Goal: Check status: Check status

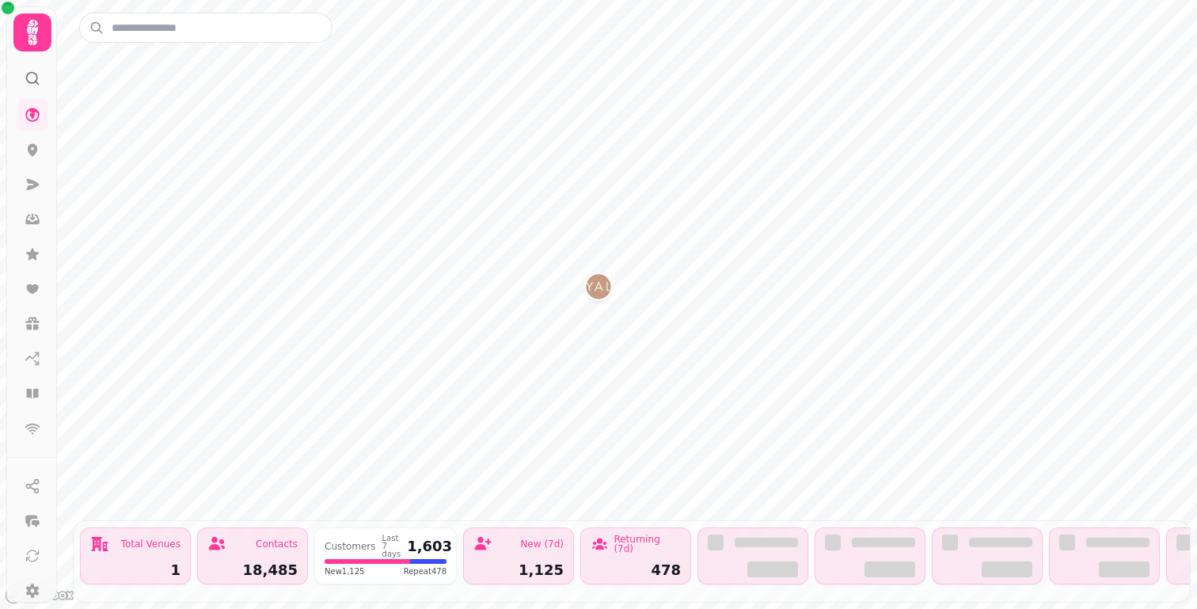
click at [39, 42] on icon at bounding box center [33, 33] width 32 height 32
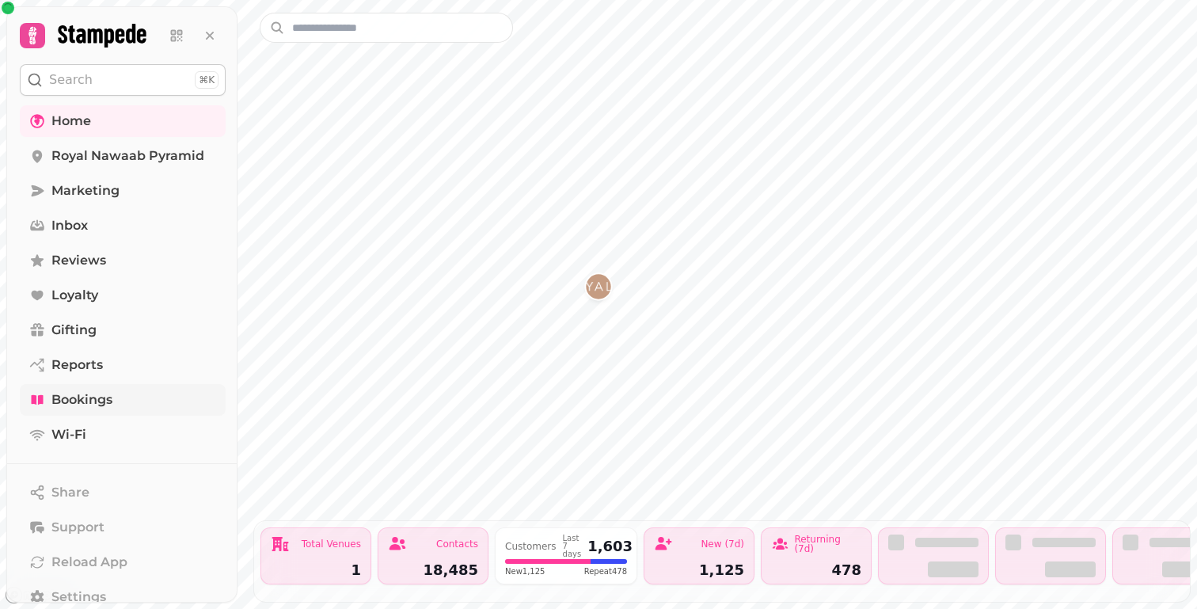
click at [60, 397] on span "Bookings" at bounding box center [81, 399] width 61 height 19
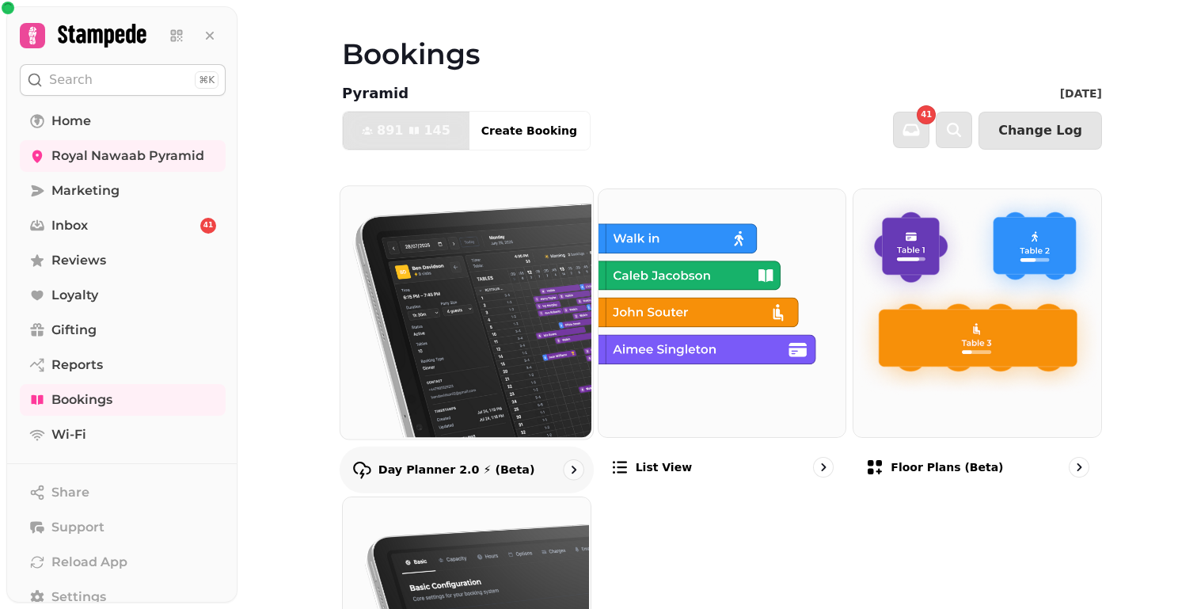
click at [449, 218] on img at bounding box center [465, 310] width 252 height 252
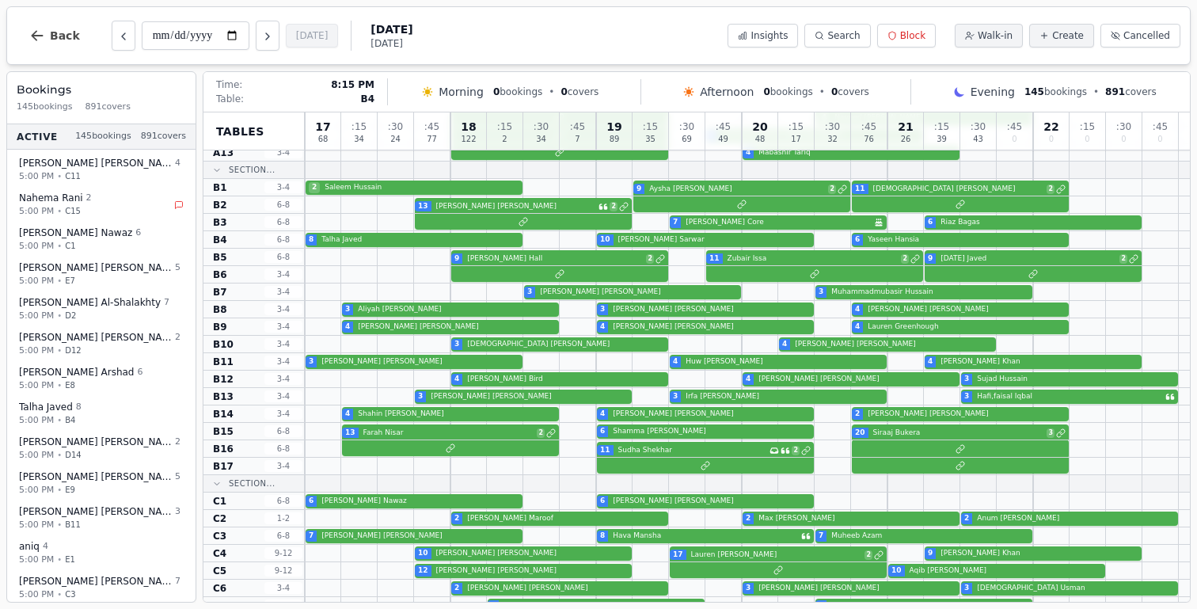
scroll to position [216, 0]
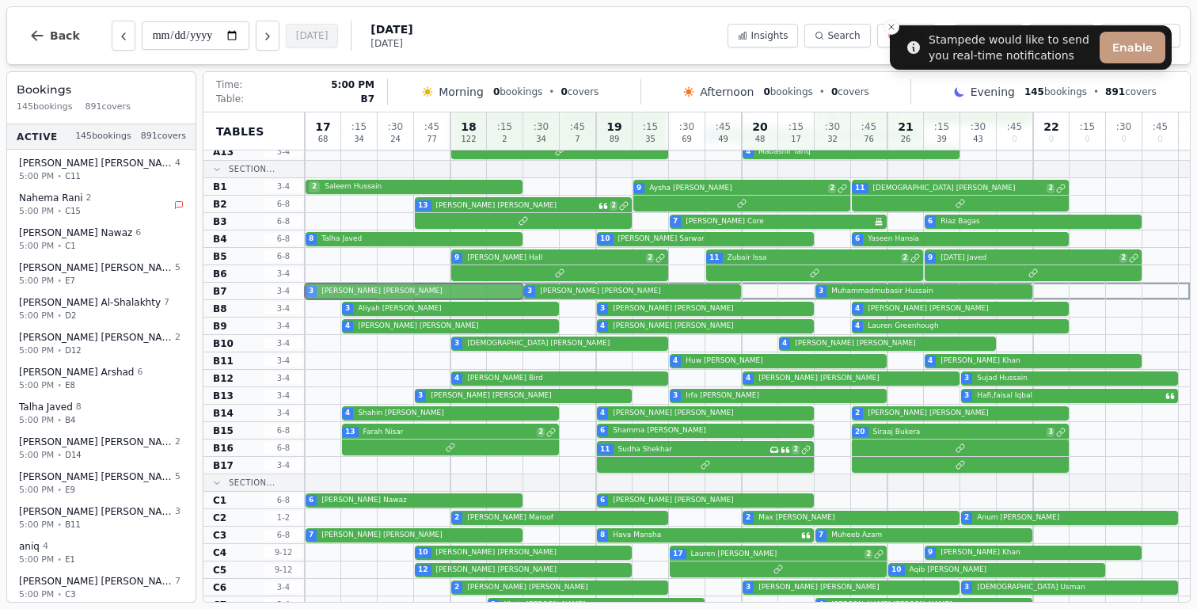
drag, startPoint x: 394, startPoint y: 359, endPoint x: 399, endPoint y: 285, distance: 73.8
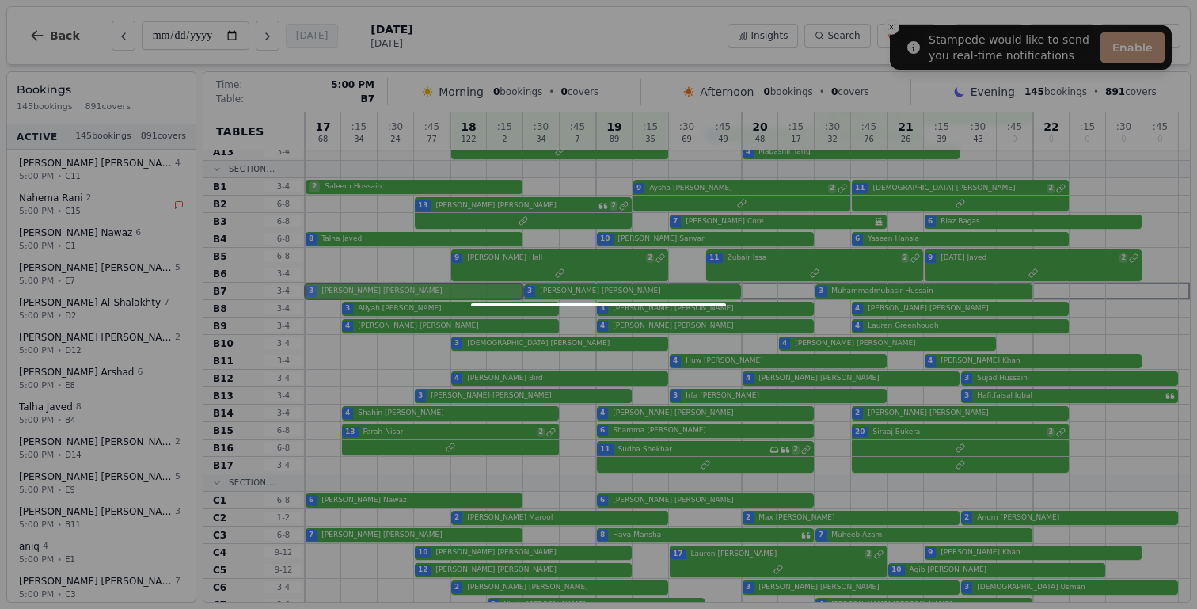
click at [399, 285] on div "17 68 : 15 34 : 30 24 : 45 77 18 122 : 15 2 : 30 34 : 45 7 19 89 : 15 35 : 30 6…" at bounding box center [747, 568] width 885 height 1344
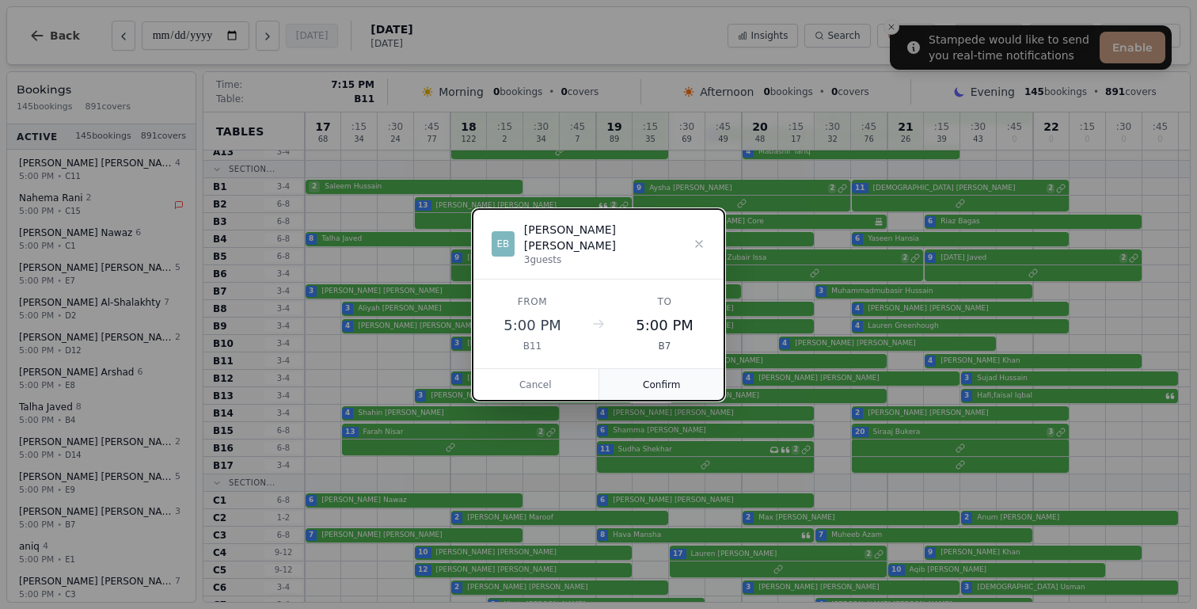
click at [659, 371] on button "Confirm" at bounding box center [662, 385] width 126 height 32
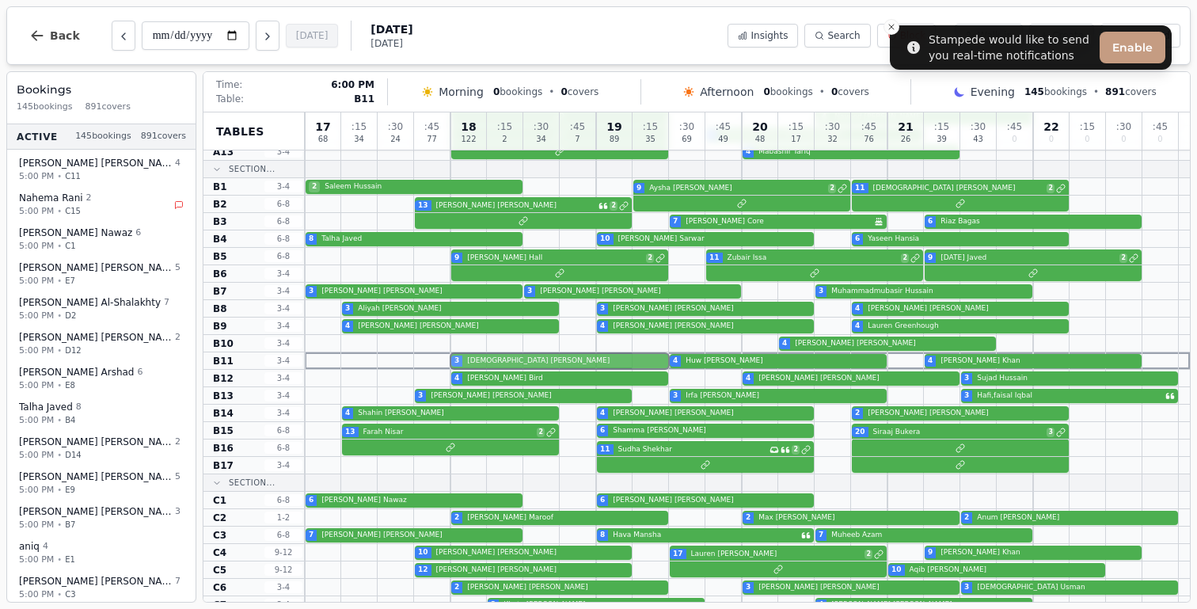
drag, startPoint x: 641, startPoint y: 342, endPoint x: 640, endPoint y: 362, distance: 19.8
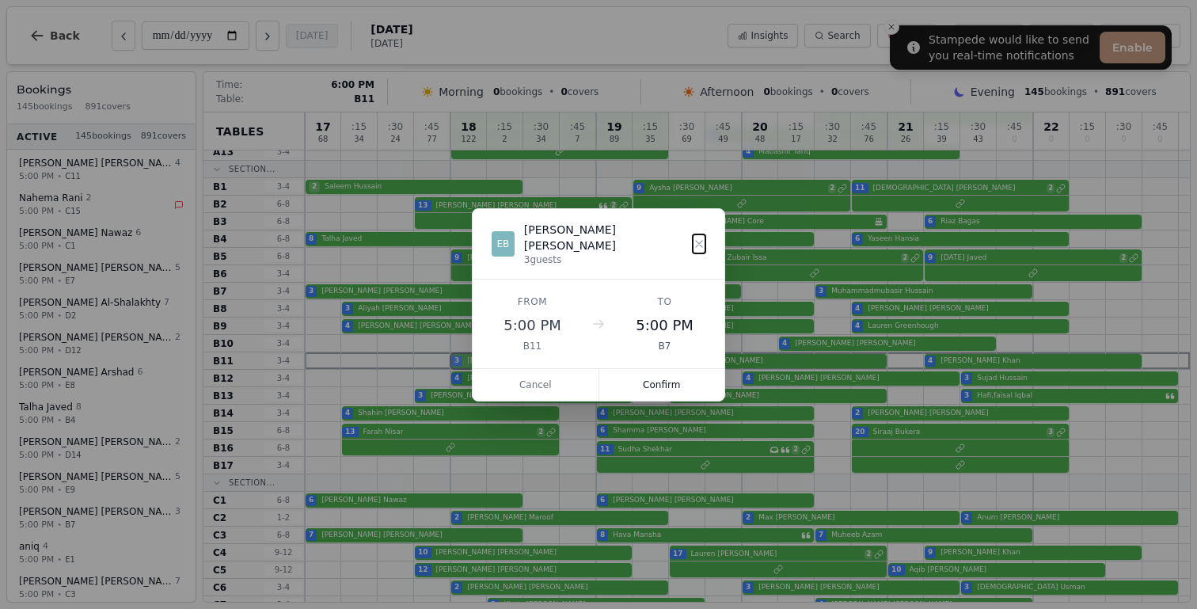
click at [640, 362] on div "17 68 : 15 34 : 30 24 : 45 77 18 122 : 15 2 : 30 34 : 45 7 19 89 : 15 35 : 30 6…" at bounding box center [747, 568] width 885 height 1344
click at [667, 375] on button "Confirm" at bounding box center [662, 385] width 126 height 32
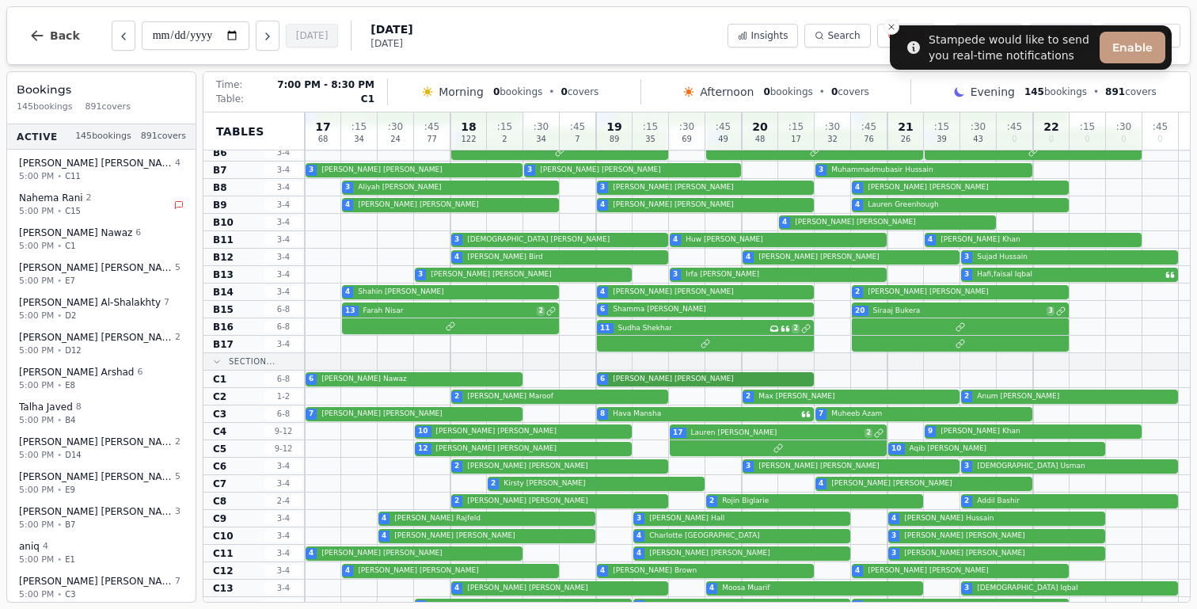
scroll to position [340, 0]
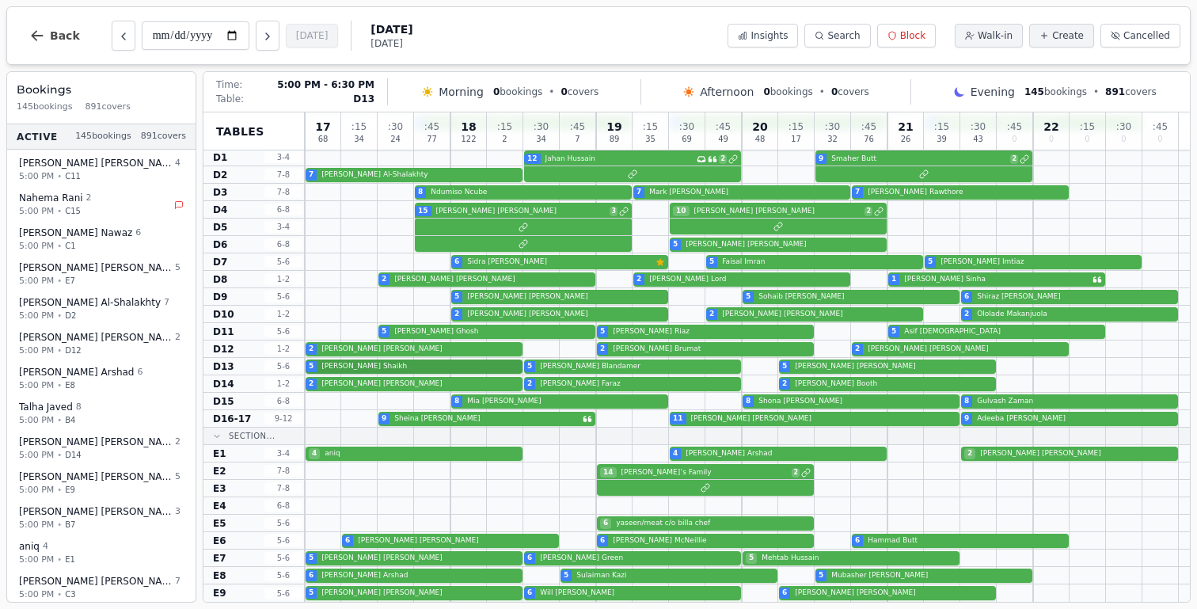
scroll to position [797, 0]
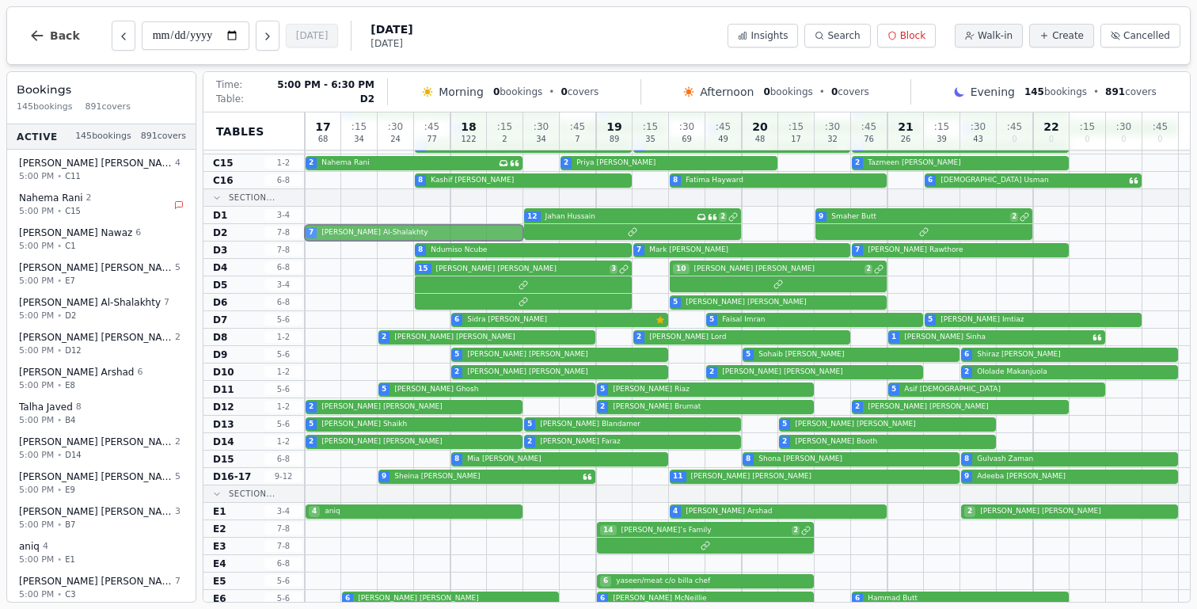
click at [388, 232] on div "7 [PERSON_NAME] Al-Shalakhty" at bounding box center [747, 232] width 885 height 17
select select "****"
select select "*"
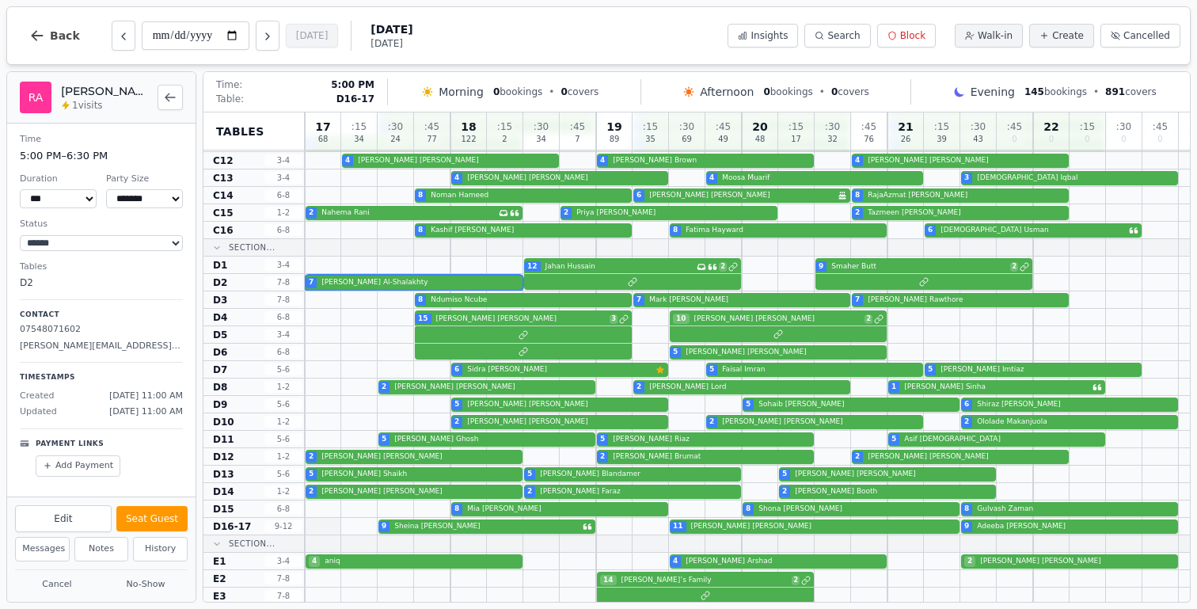
scroll to position [855, 0]
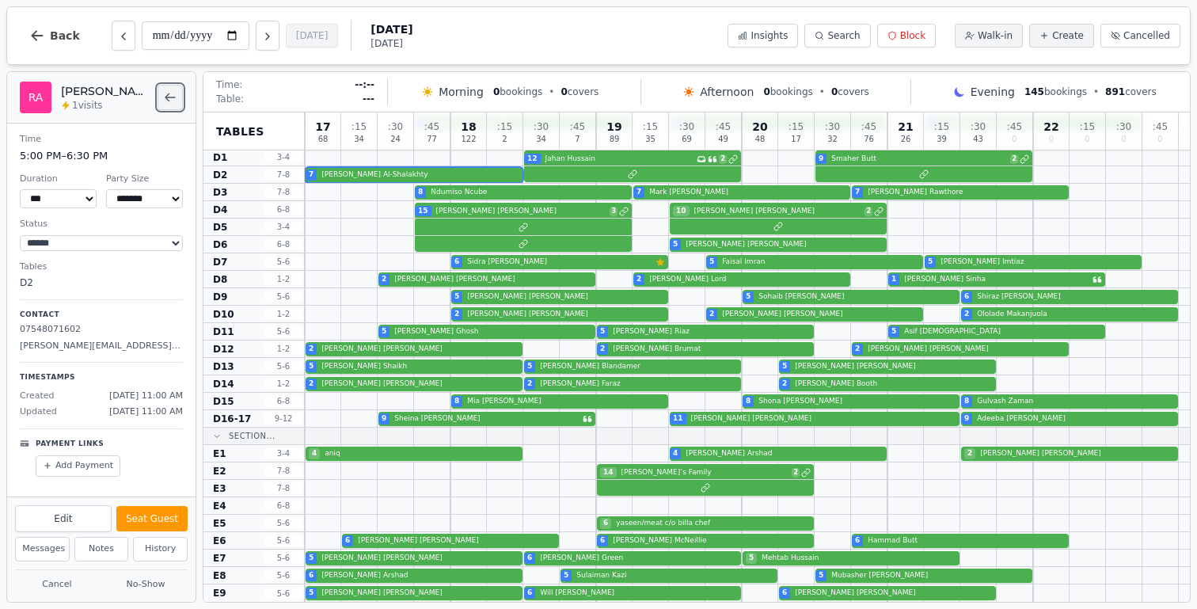
click at [169, 98] on icon "Back to bookings list" at bounding box center [170, 97] width 13 height 13
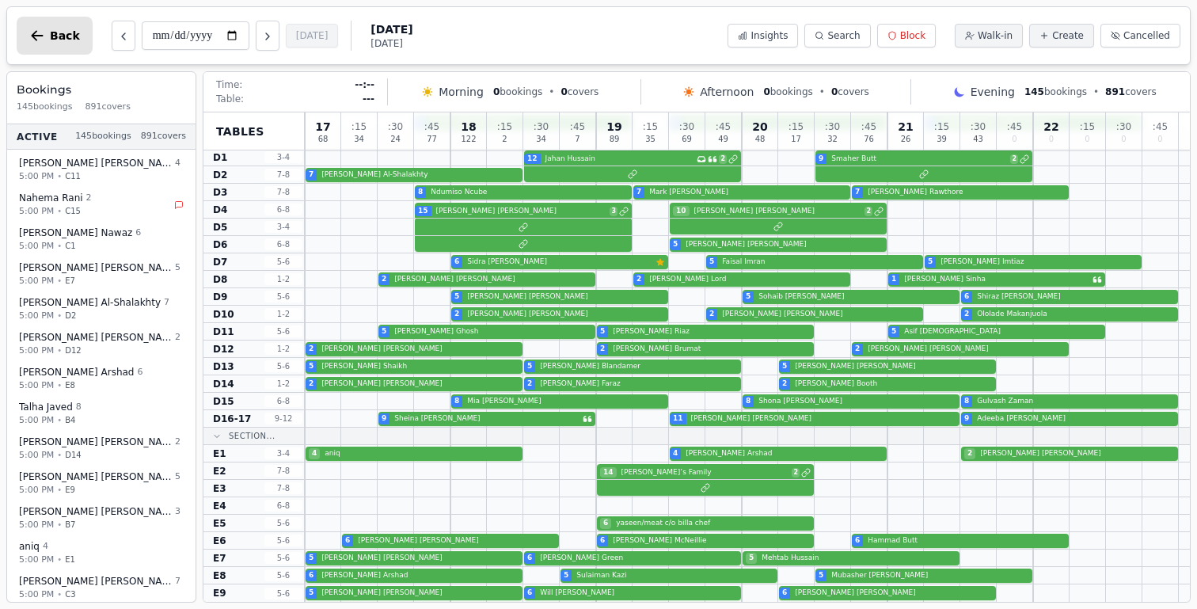
click at [46, 43] on button "Back" at bounding box center [55, 36] width 76 height 38
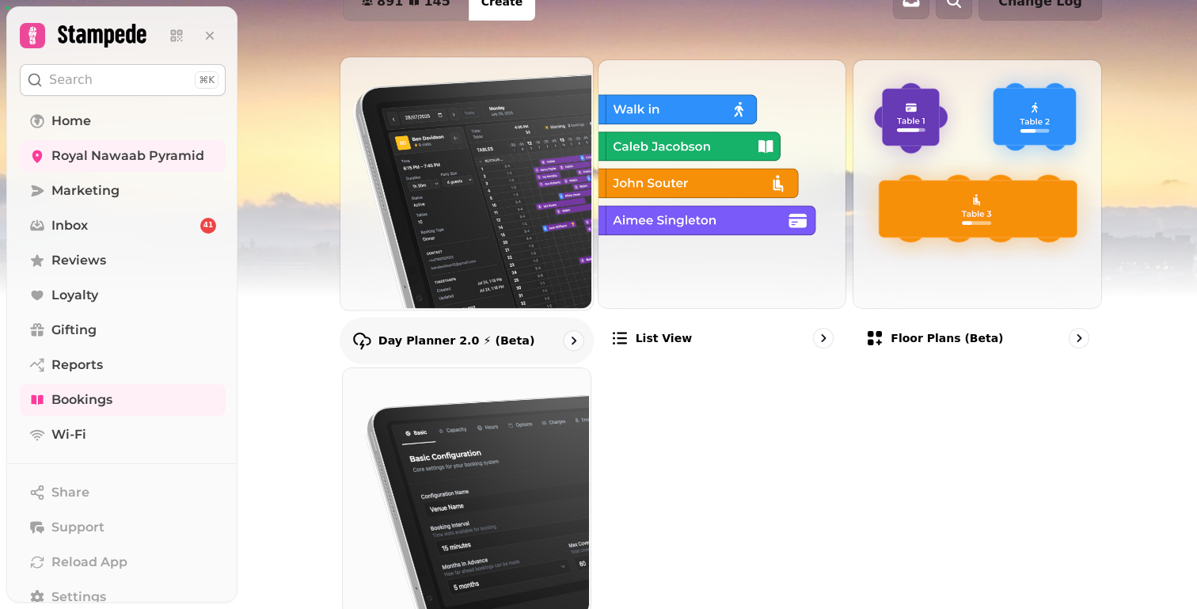
scroll to position [134, 0]
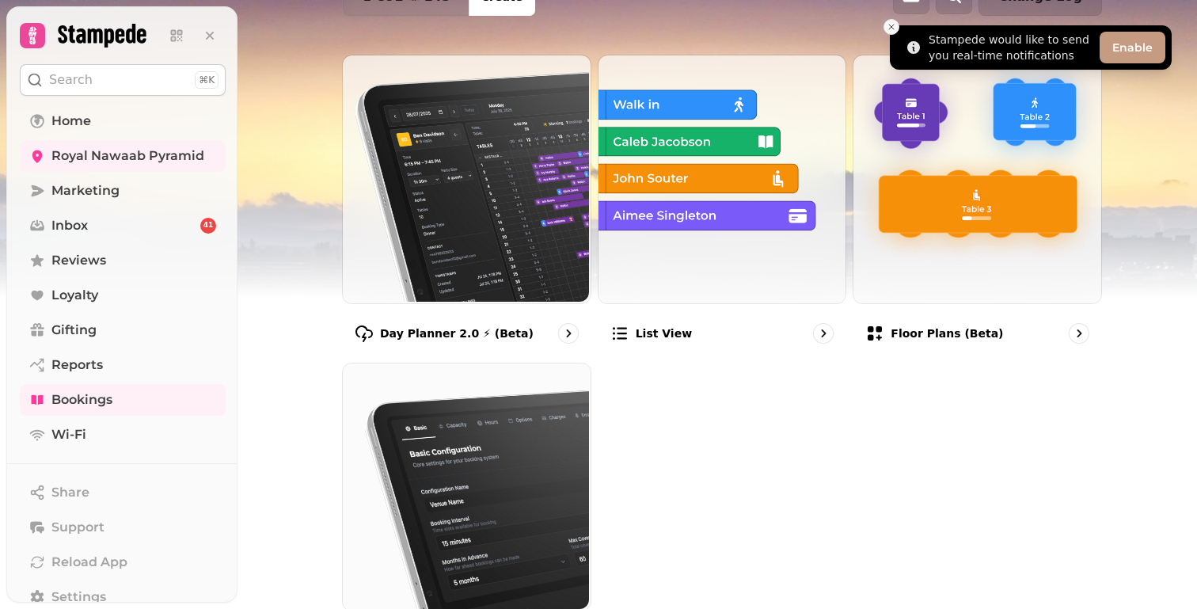
click at [894, 31] on icon "Close toast" at bounding box center [891, 26] width 9 height 9
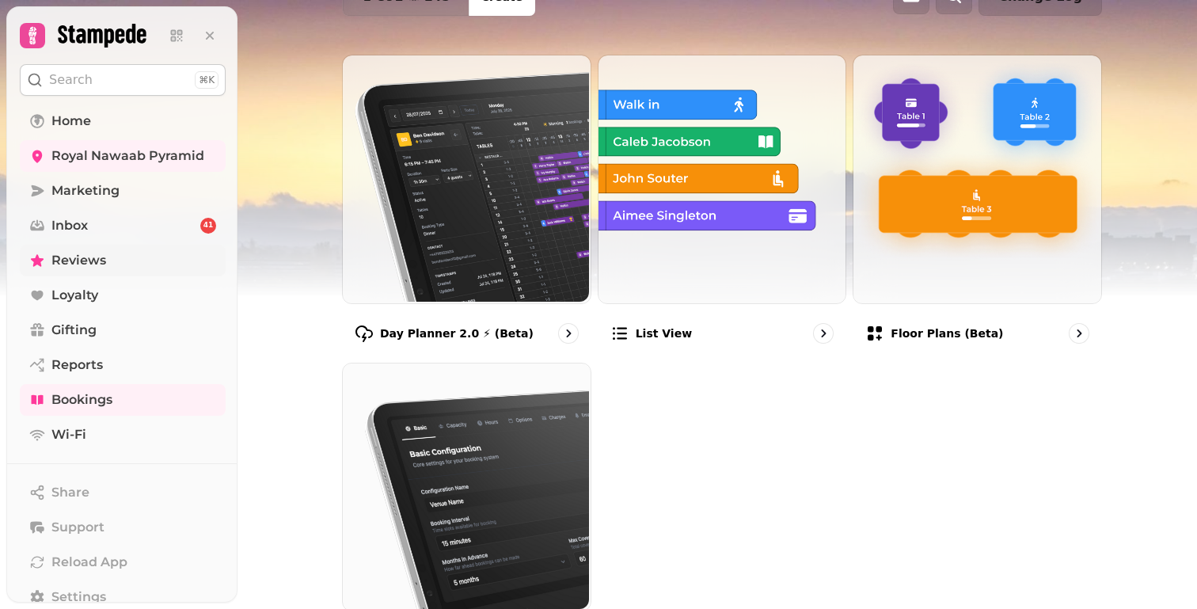
click at [114, 249] on link "Reviews" at bounding box center [123, 261] width 206 height 32
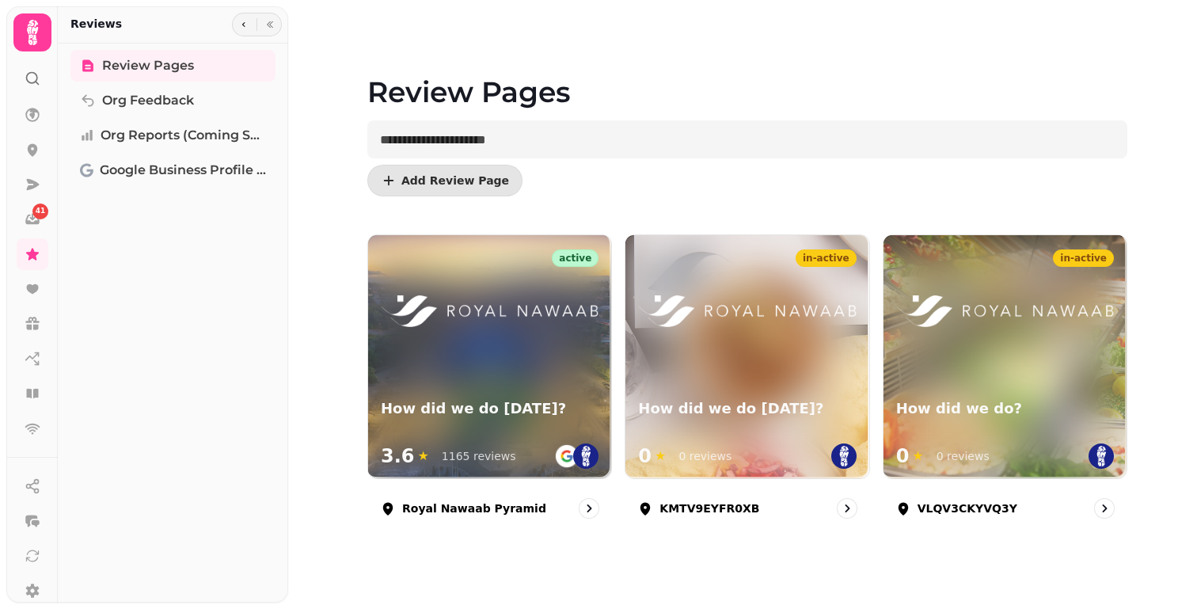
click at [25, 32] on icon at bounding box center [33, 33] width 32 height 32
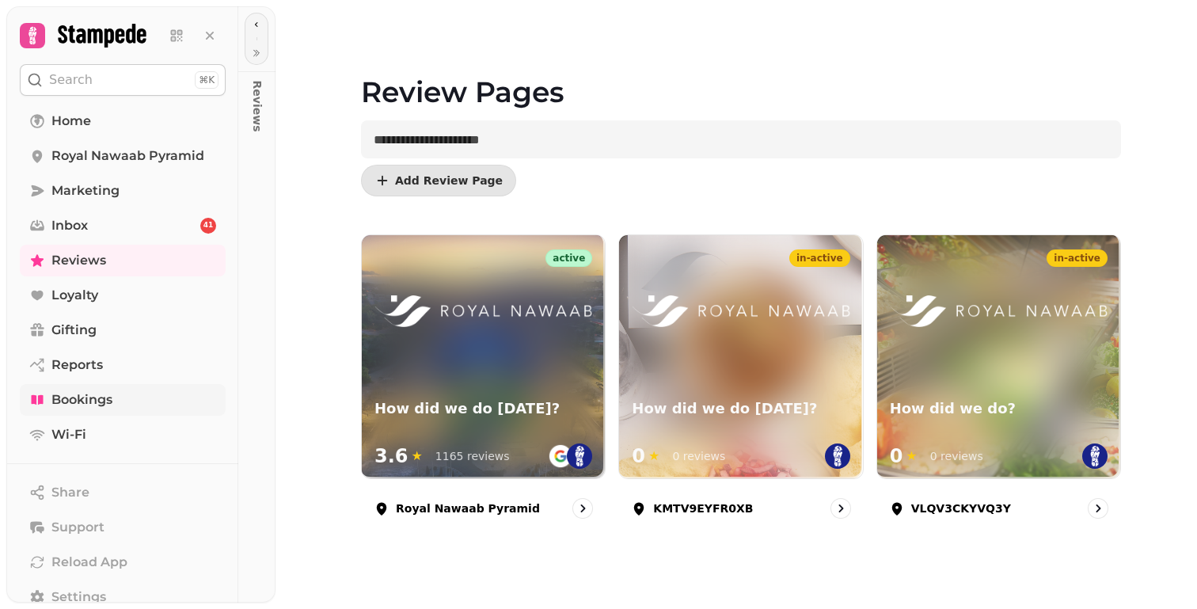
click at [120, 402] on link "Bookings" at bounding box center [123, 400] width 206 height 32
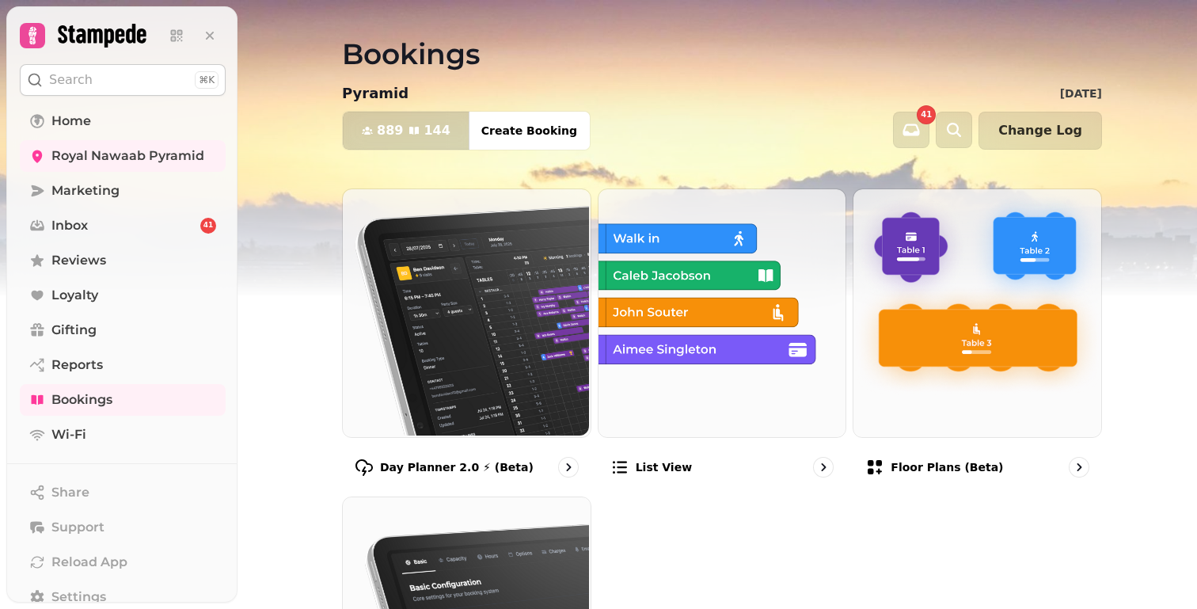
click at [370, 124] on icon "button" at bounding box center [367, 130] width 13 height 13
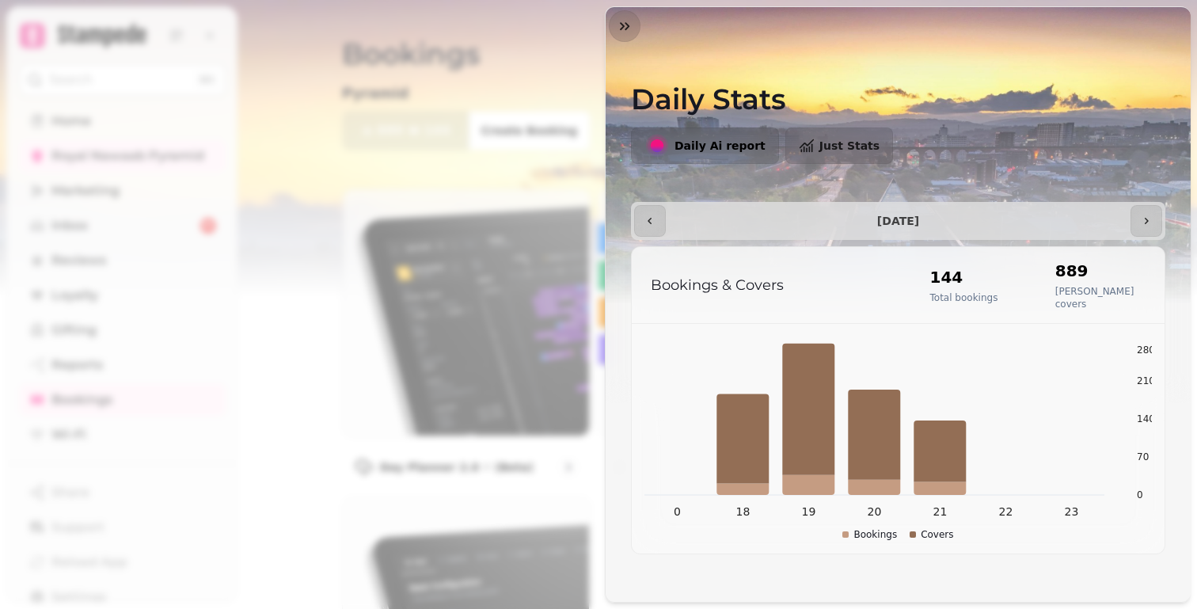
click at [1084, 276] on h2 "889" at bounding box center [1103, 271] width 97 height 22
click at [1103, 288] on p "[PERSON_NAME] covers" at bounding box center [1103, 297] width 97 height 25
drag, startPoint x: 1114, startPoint y: 293, endPoint x: 745, endPoint y: 260, distance: 370.3
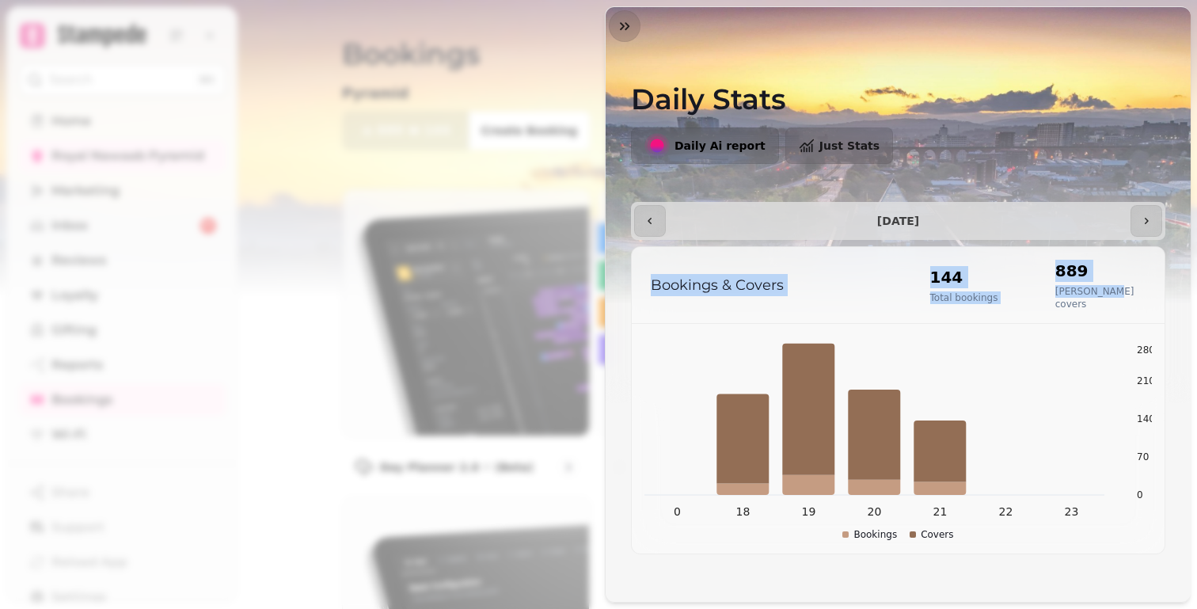
click at [745, 260] on div "Bookings & Covers 144 Total bookings 889 [PERSON_NAME] covers" at bounding box center [898, 285] width 533 height 77
click at [657, 282] on p "Bookings & Covers" at bounding box center [775, 285] width 248 height 22
drag, startPoint x: 651, startPoint y: 280, endPoint x: 1125, endPoint y: 293, distance: 473.5
click at [1125, 293] on div "Bookings & Covers 144 Total bookings 889 [PERSON_NAME] covers" at bounding box center [898, 285] width 533 height 77
click at [657, 234] on button "button" at bounding box center [650, 221] width 32 height 32
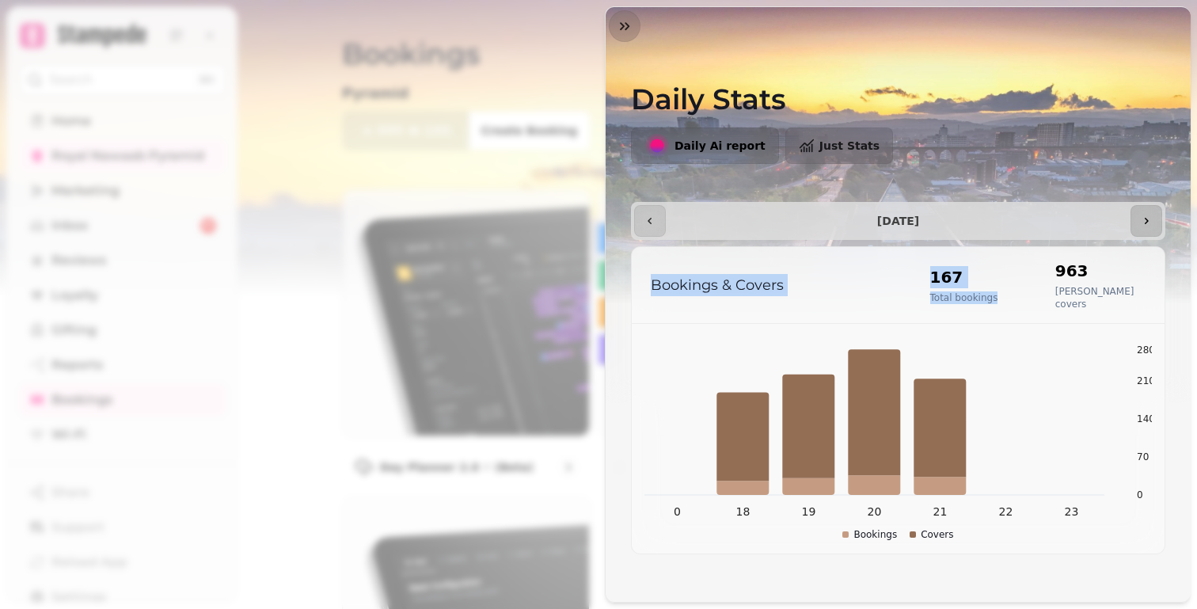
click at [1142, 224] on icon "button" at bounding box center [1146, 221] width 13 height 13
type input "**********"
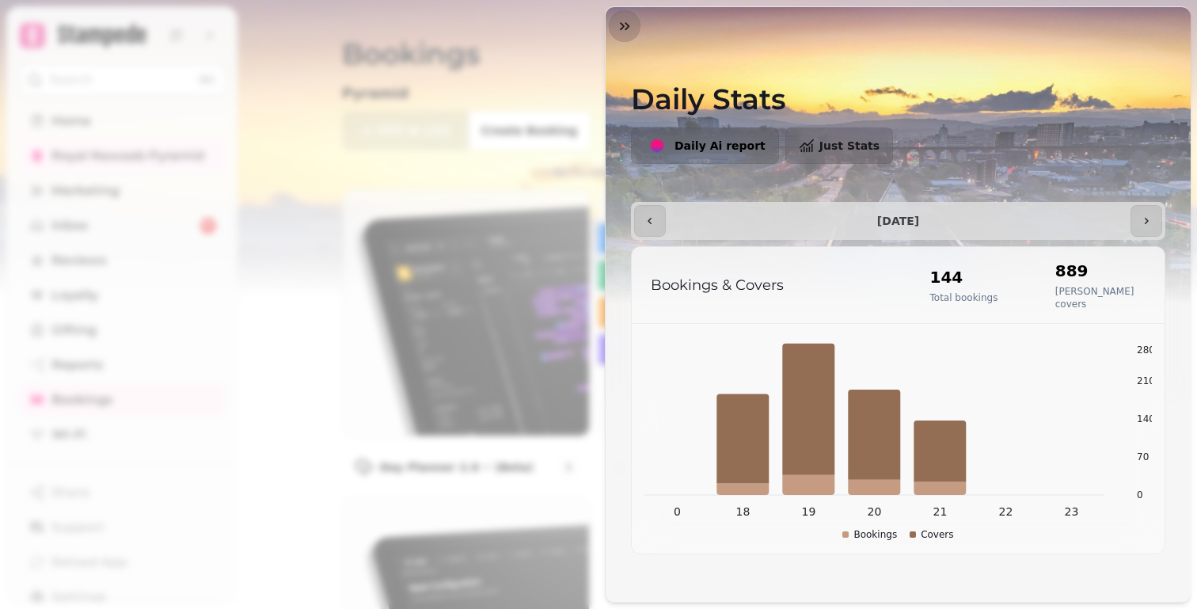
click at [1090, 271] on h2 "889" at bounding box center [1103, 271] width 97 height 22
drag, startPoint x: 1111, startPoint y: 288, endPoint x: 822, endPoint y: 281, distance: 289.8
click at [822, 282] on div "Bookings & Covers 144 Total bookings 889 [PERSON_NAME] covers" at bounding box center [898, 285] width 533 height 77
click at [723, 282] on p "Bookings & Covers" at bounding box center [775, 285] width 248 height 22
